Goal: Transaction & Acquisition: Purchase product/service

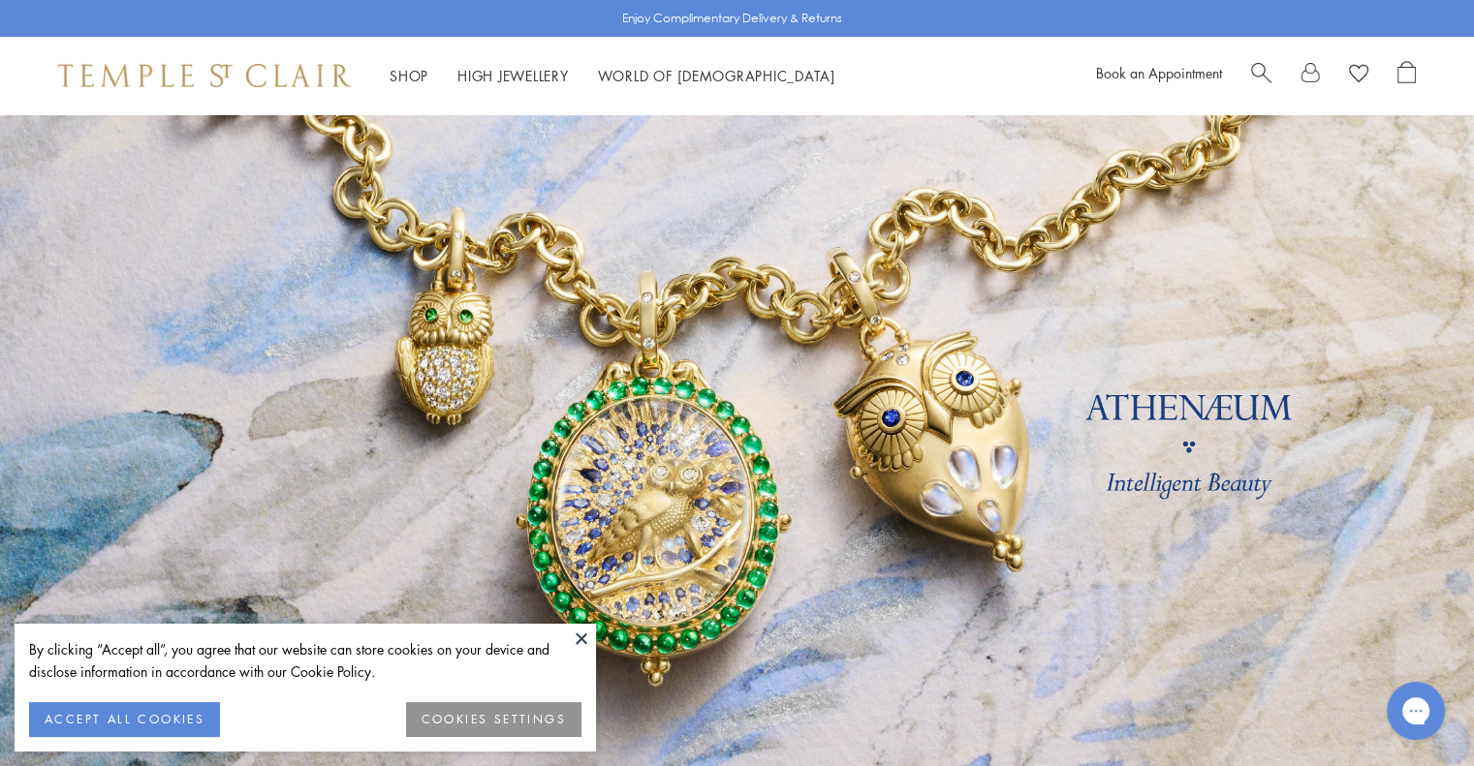
click at [1121, 453] on link at bounding box center [737, 453] width 1474 height 678
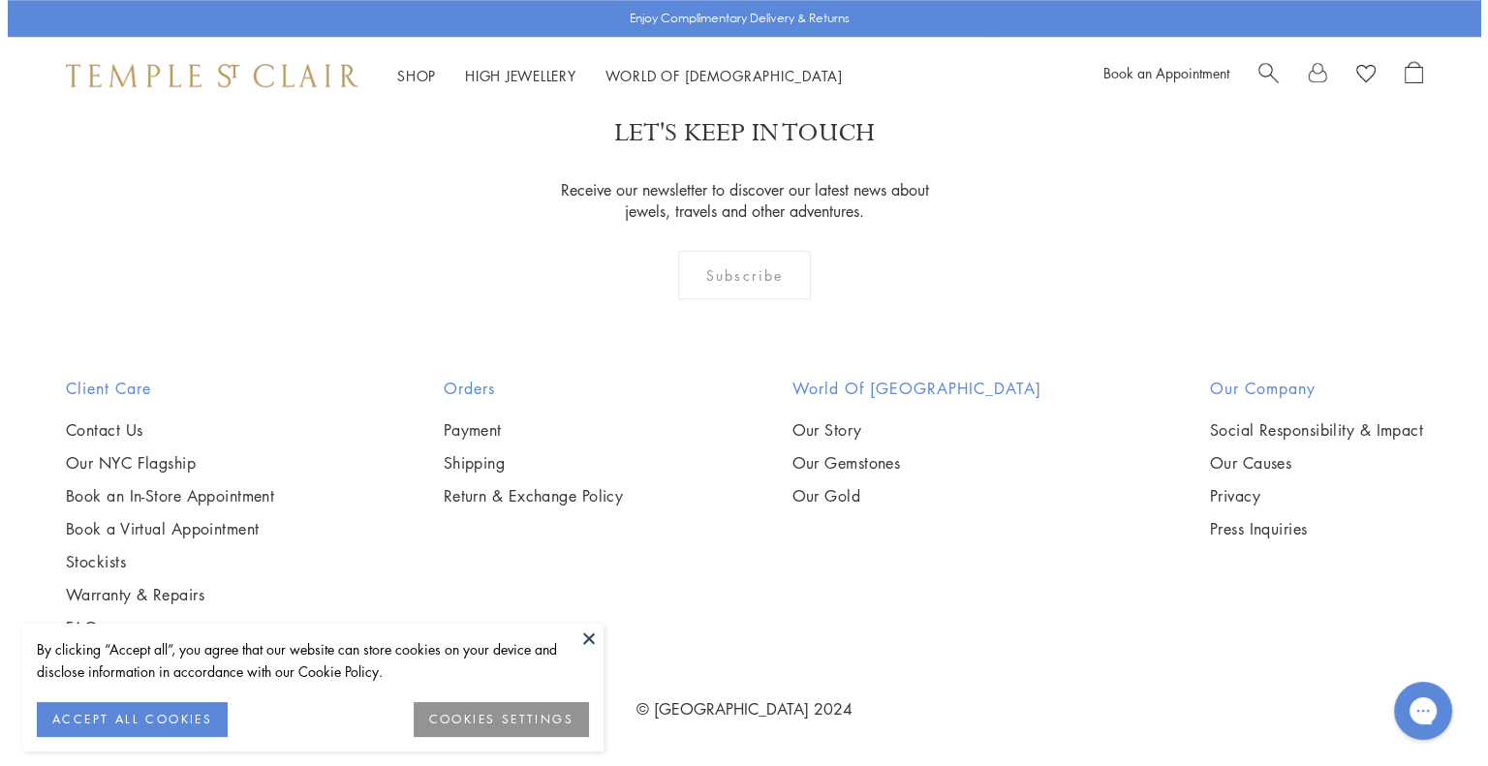
scroll to position [1845, 0]
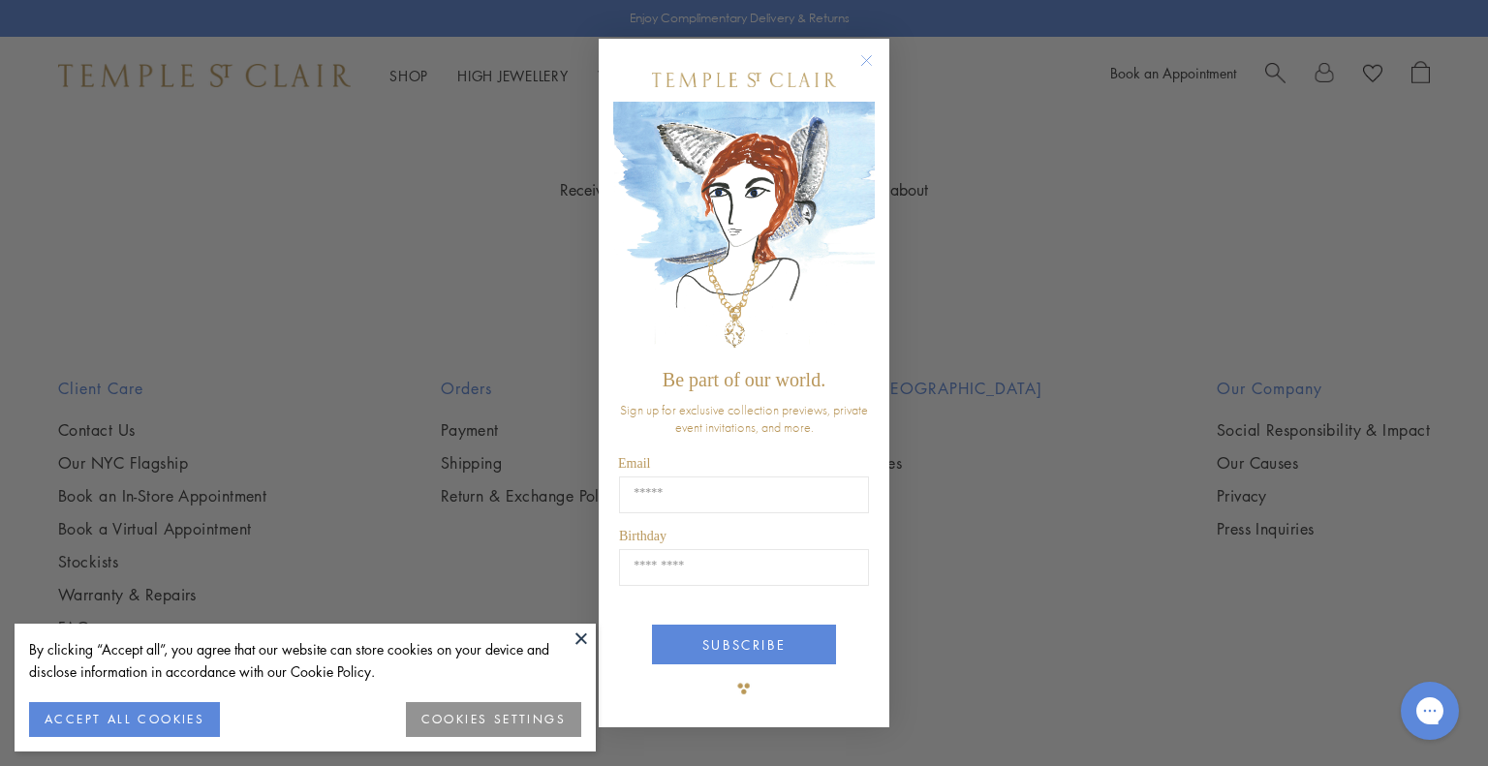
click at [869, 57] on icon "Close dialog" at bounding box center [867, 60] width 10 height 10
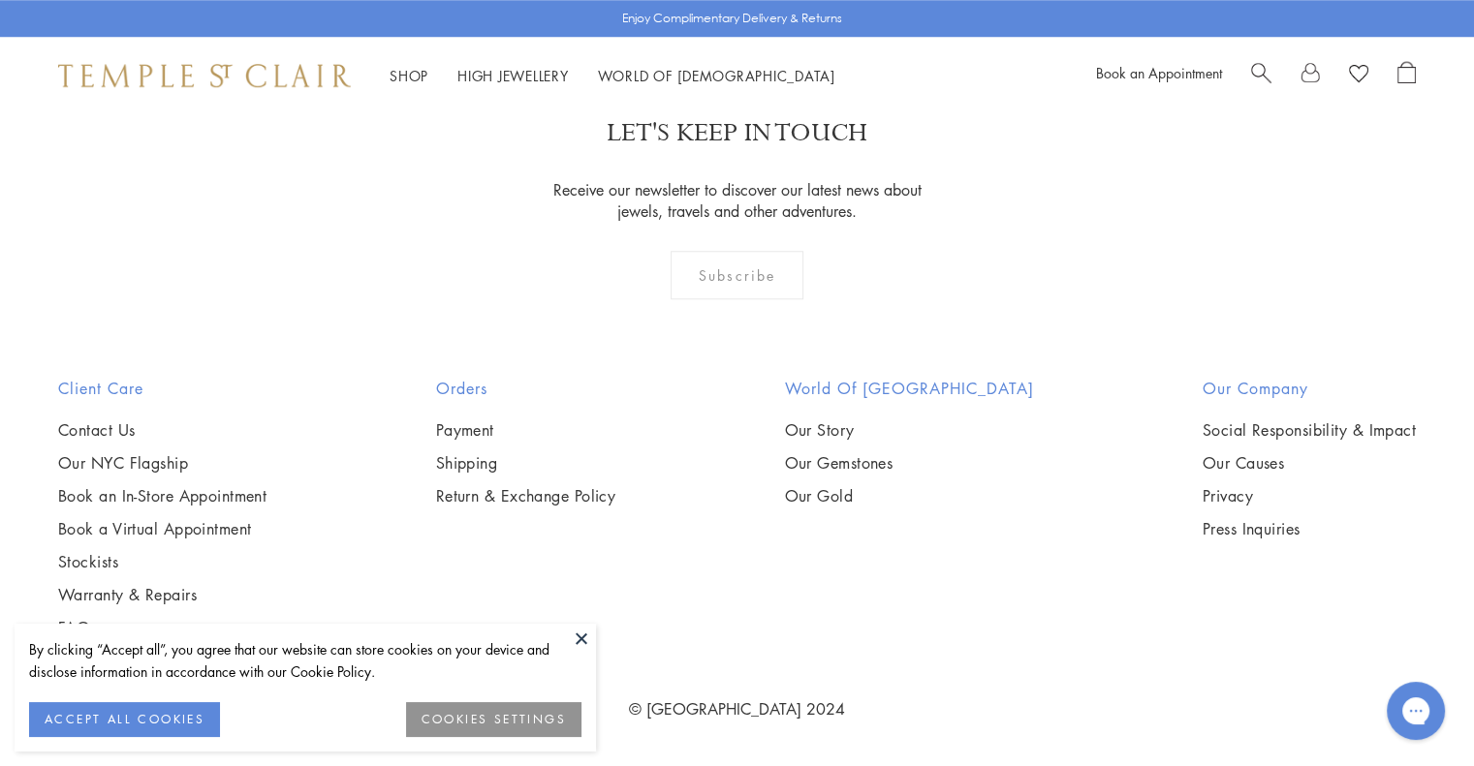
scroll to position [4050, 0]
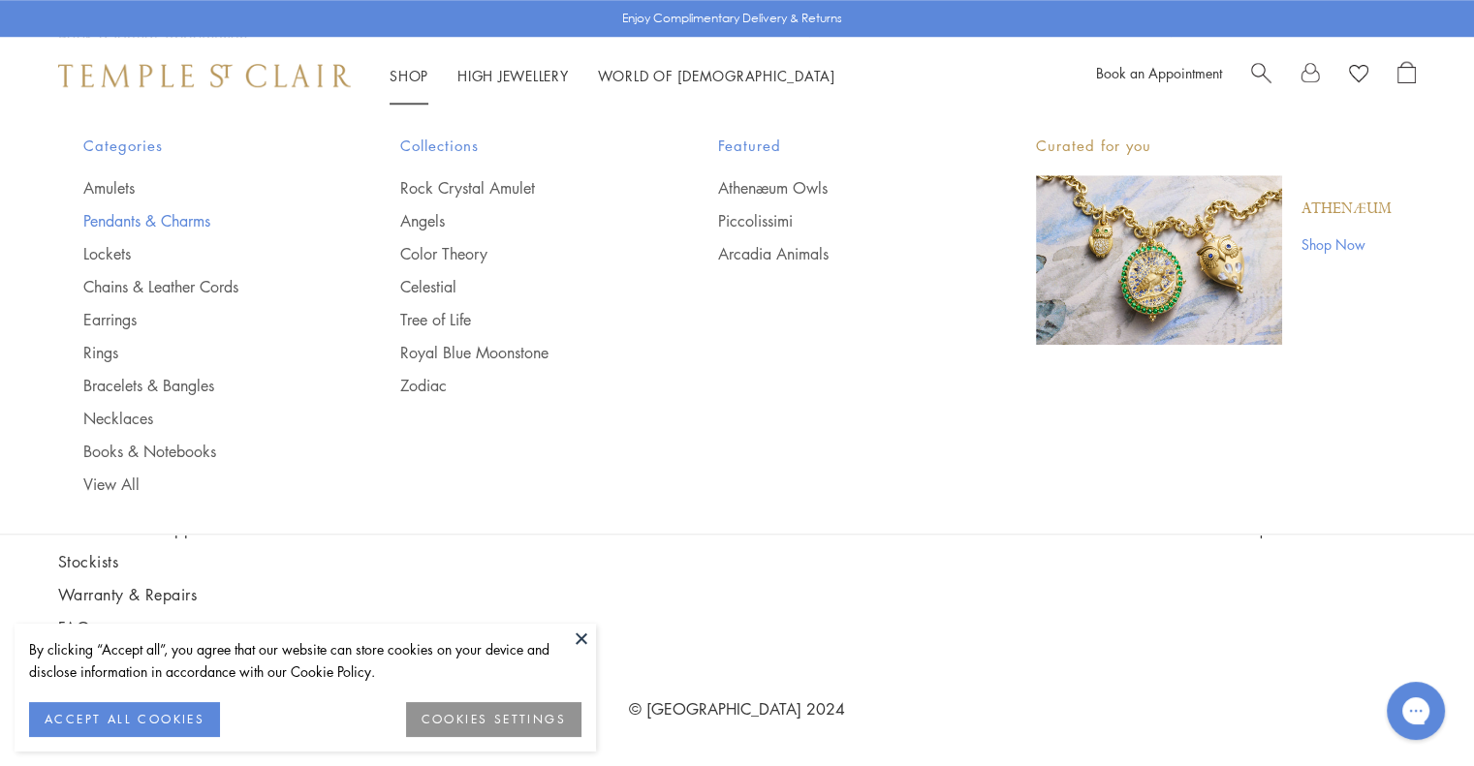
click at [121, 216] on link "Pendants & Charms" at bounding box center [203, 220] width 240 height 21
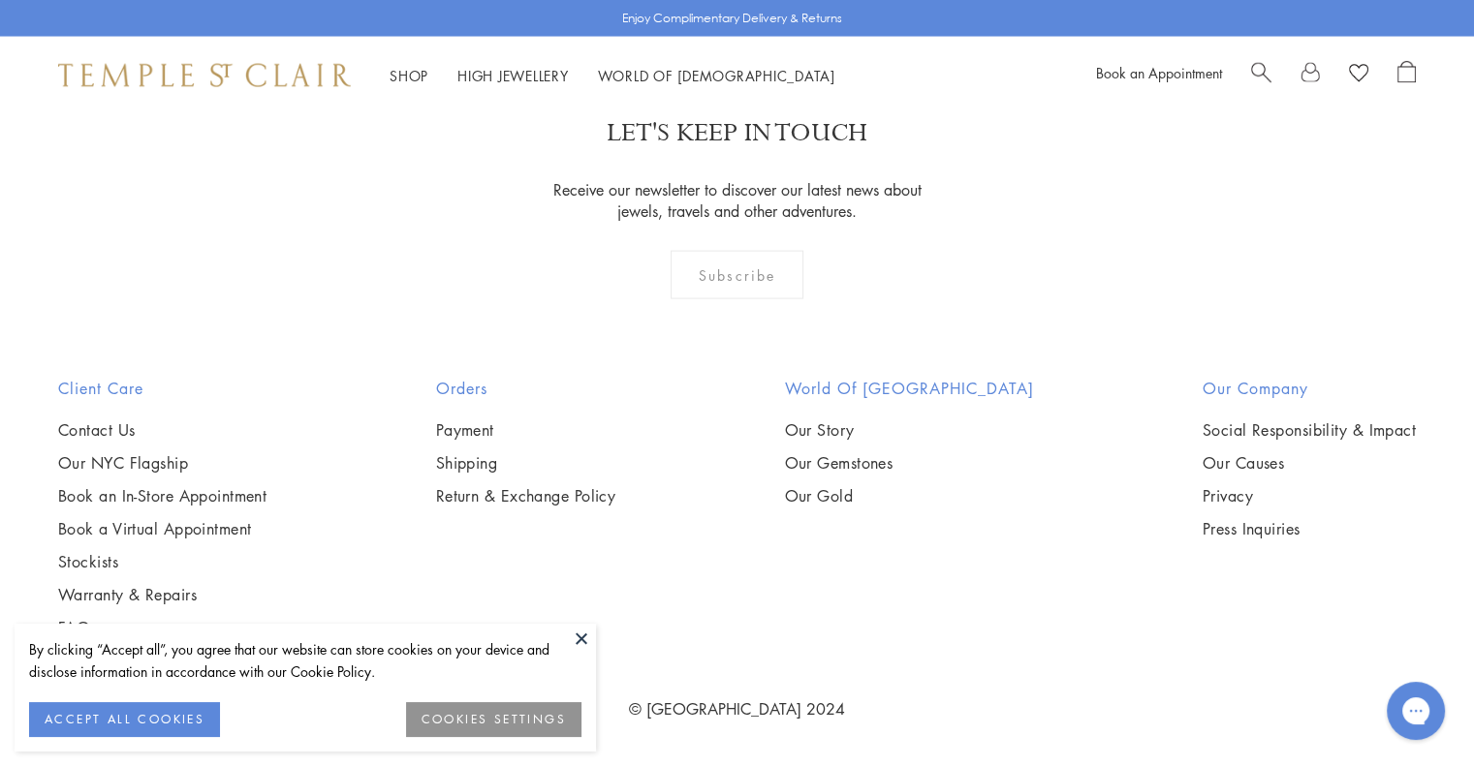
scroll to position [12372, 0]
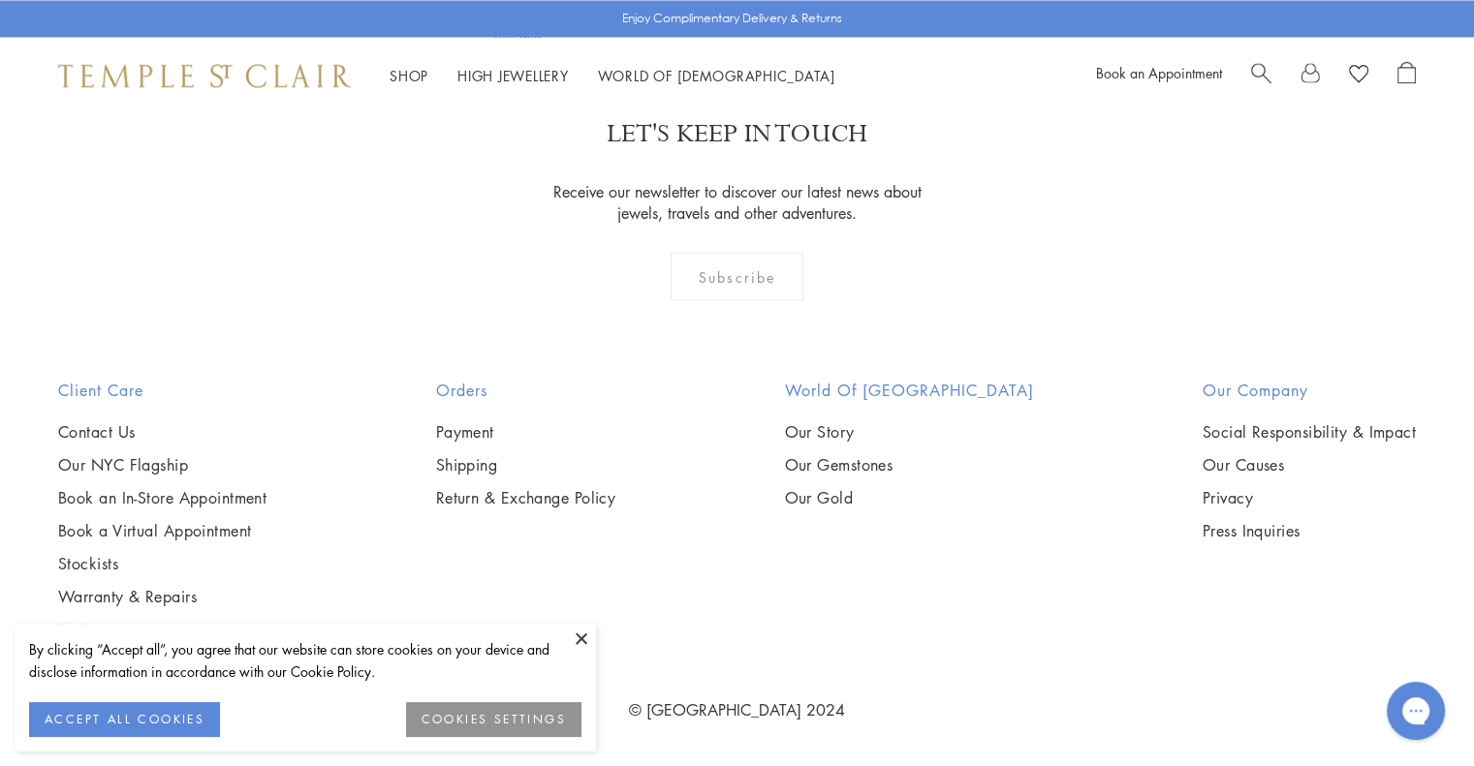
scroll to position [11078, 0]
